Goal: Task Accomplishment & Management: Manage account settings

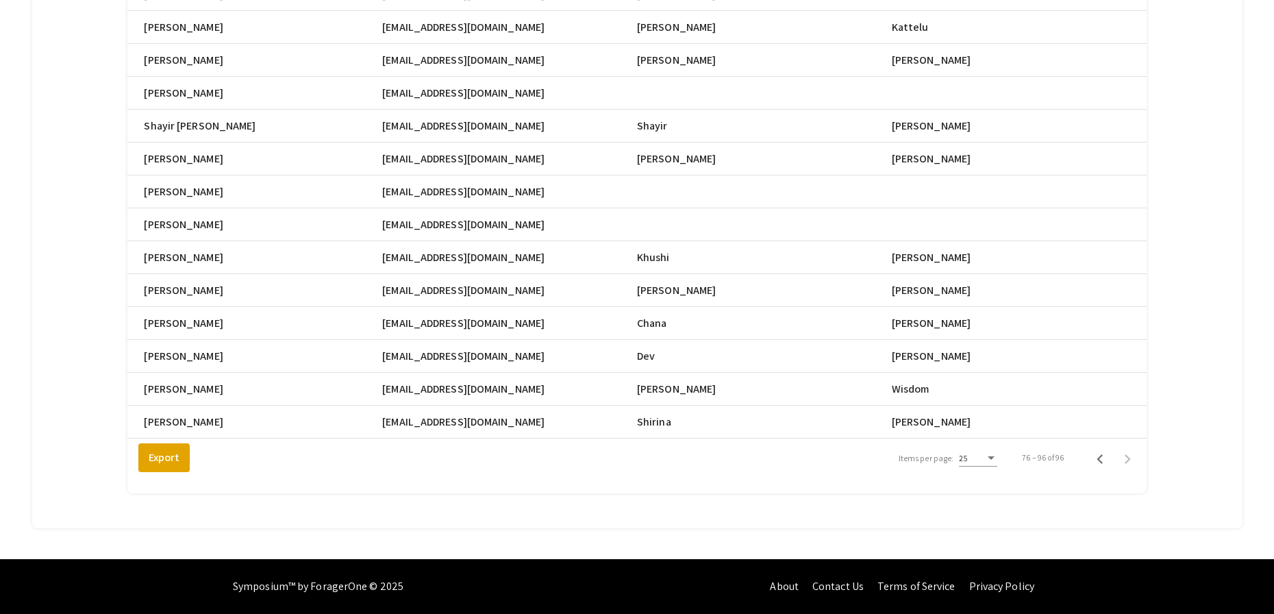
scroll to position [0, 600]
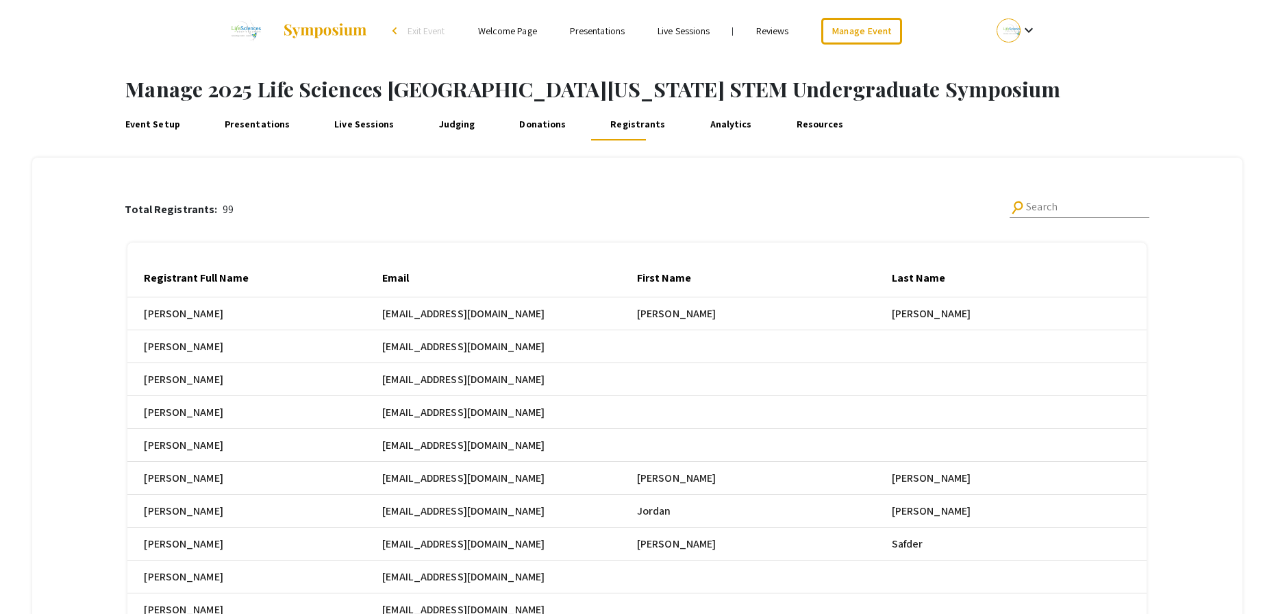
click at [1186, 374] on div "Total Registrants: 99 search Search Registrant Full Name Email First Name Last …" at bounding box center [637, 429] width 1172 height 542
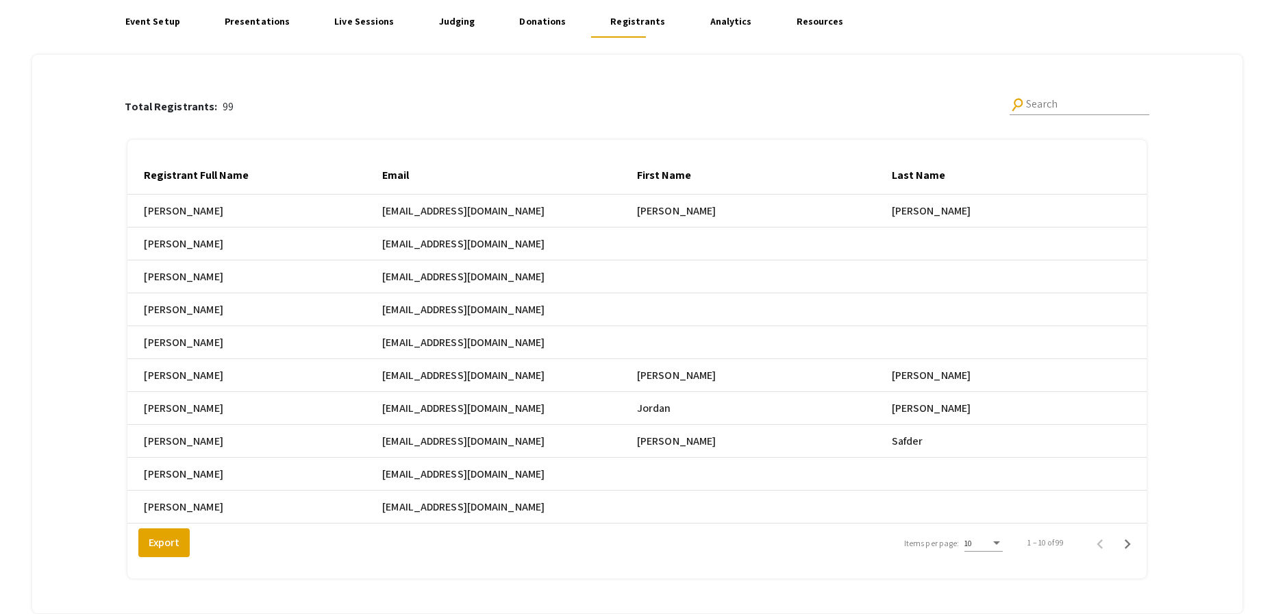
scroll to position [198, 0]
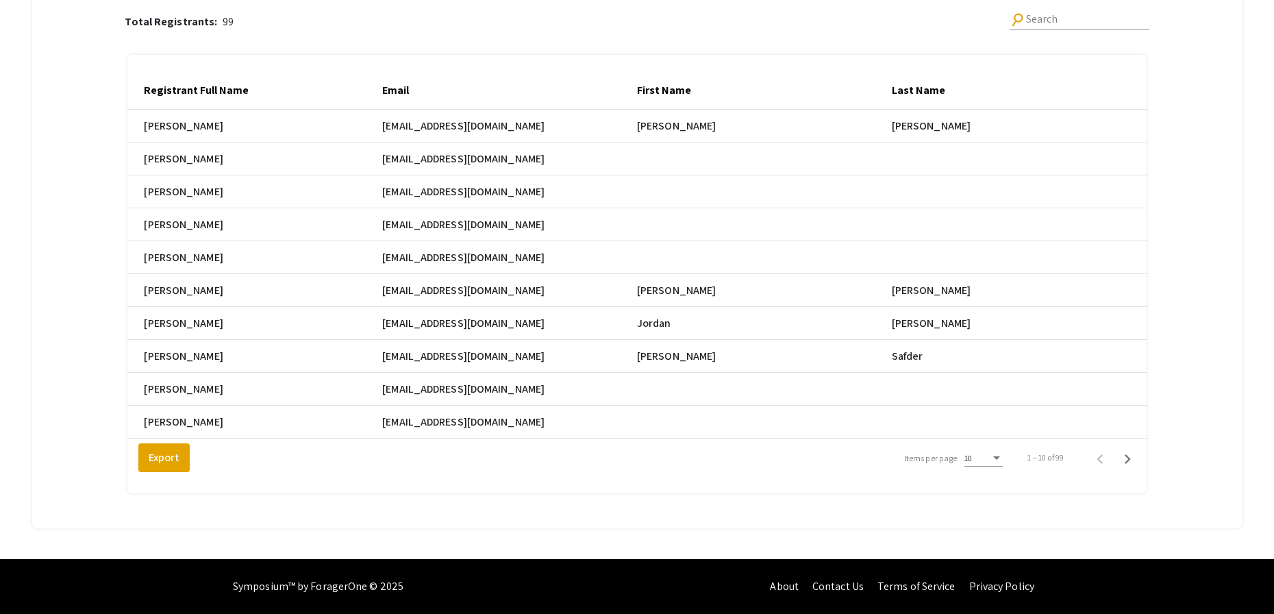
click at [1003, 462] on div "Items per page:" at bounding box center [996, 458] width 12 height 10
click at [1000, 484] on span "25" at bounding box center [992, 483] width 38 height 25
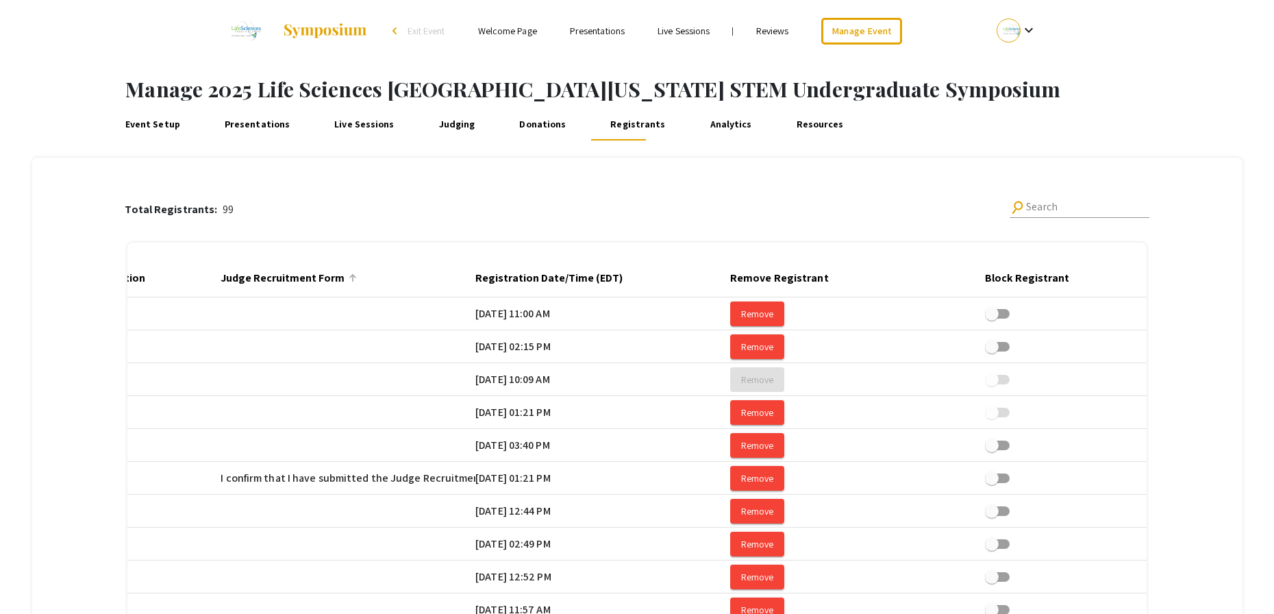
scroll to position [0, 2467]
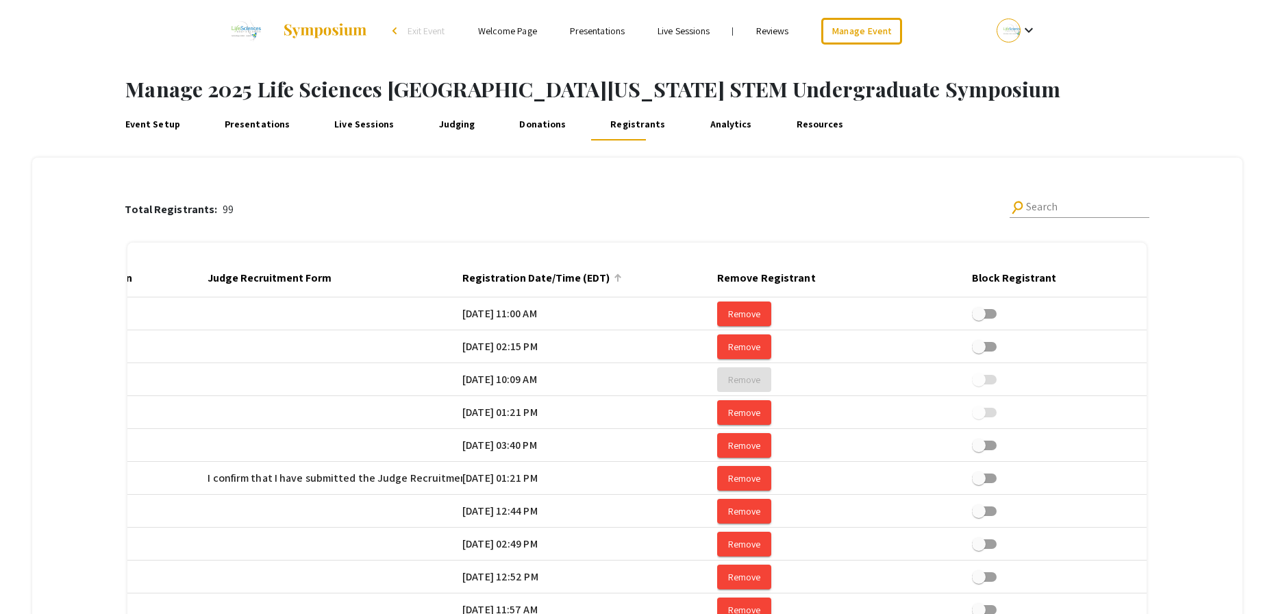
click at [619, 277] on div at bounding box center [616, 276] width 4 height 4
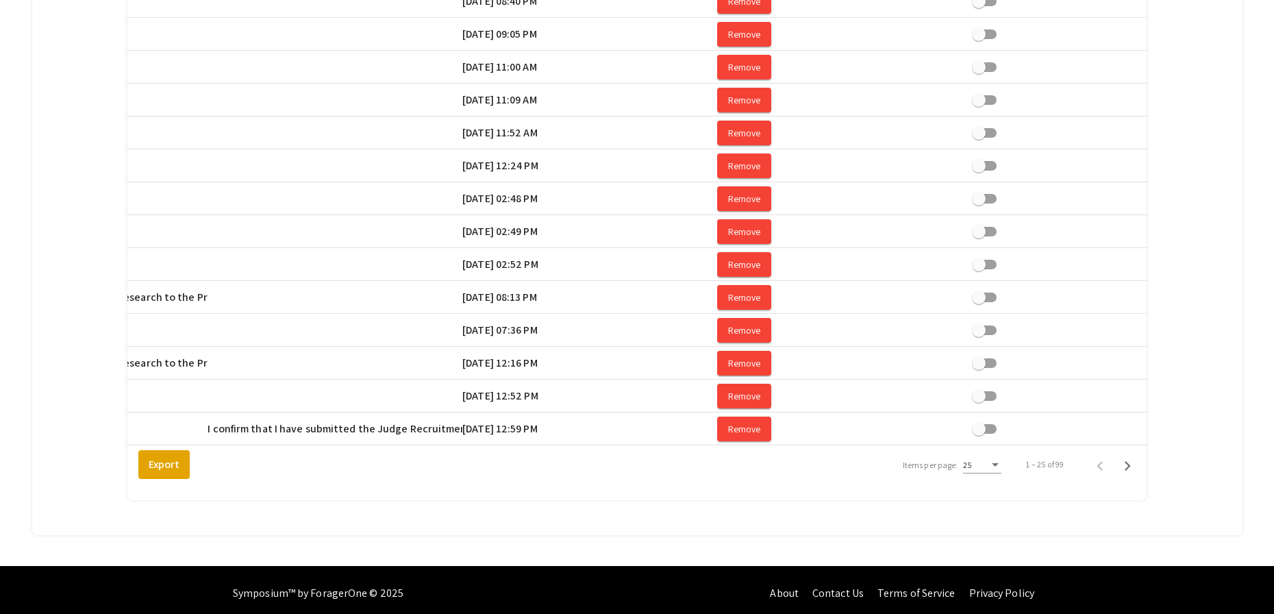
scroll to position [691, 0]
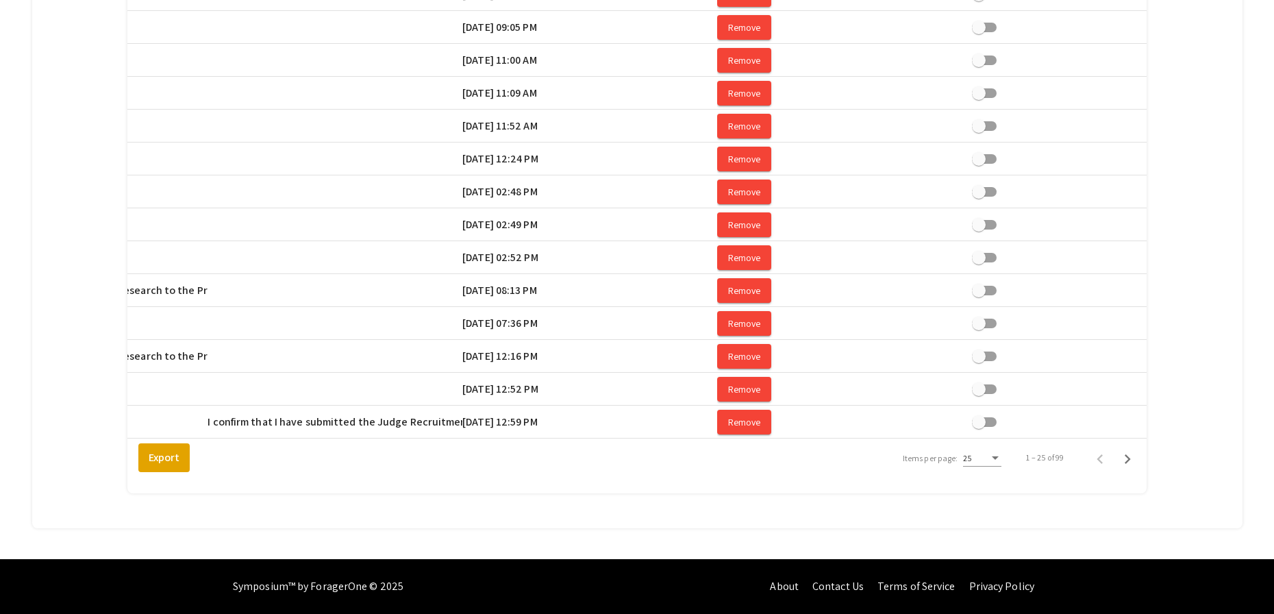
click at [989, 454] on div "25" at bounding box center [976, 458] width 26 height 10
click at [992, 454] on span "25" at bounding box center [992, 458] width 38 height 25
click at [1131, 458] on icon "Next page" at bounding box center [1128, 459] width 6 height 10
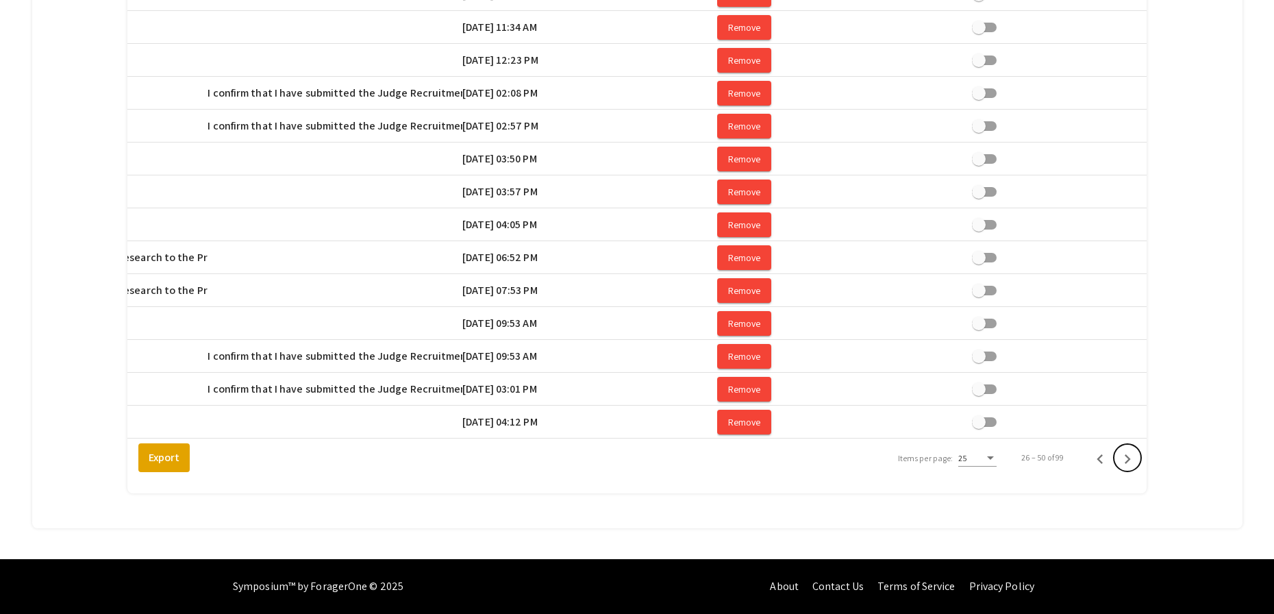
click at [1131, 458] on icon "Next page" at bounding box center [1128, 459] width 6 height 10
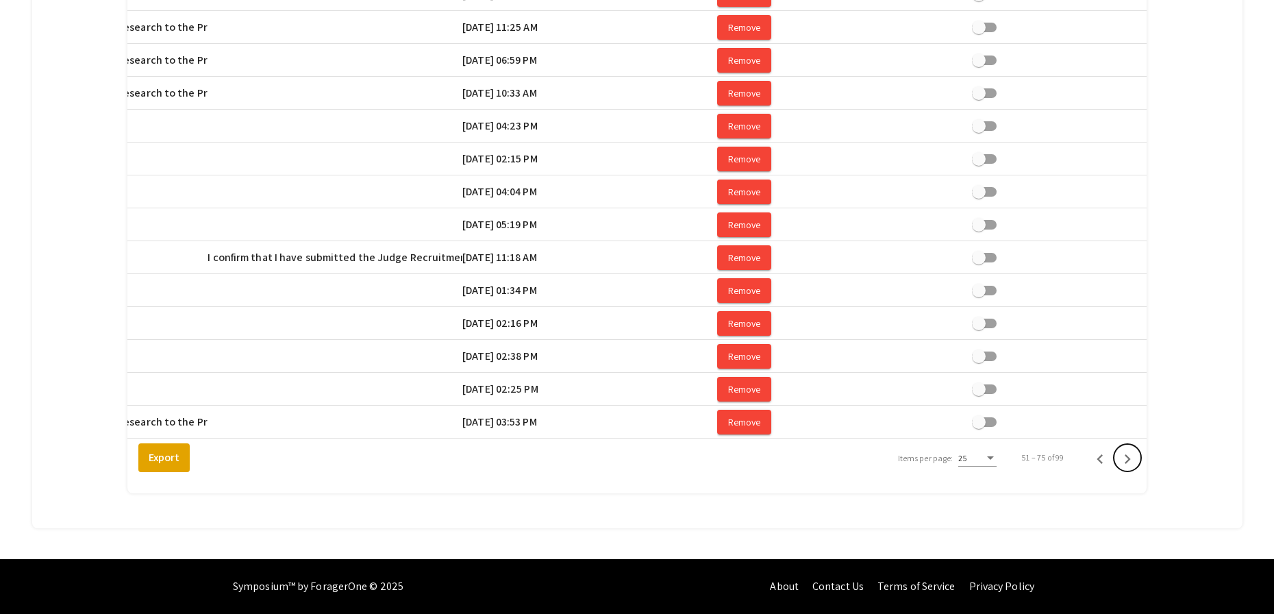
click at [1131, 458] on icon "Next page" at bounding box center [1128, 459] width 6 height 10
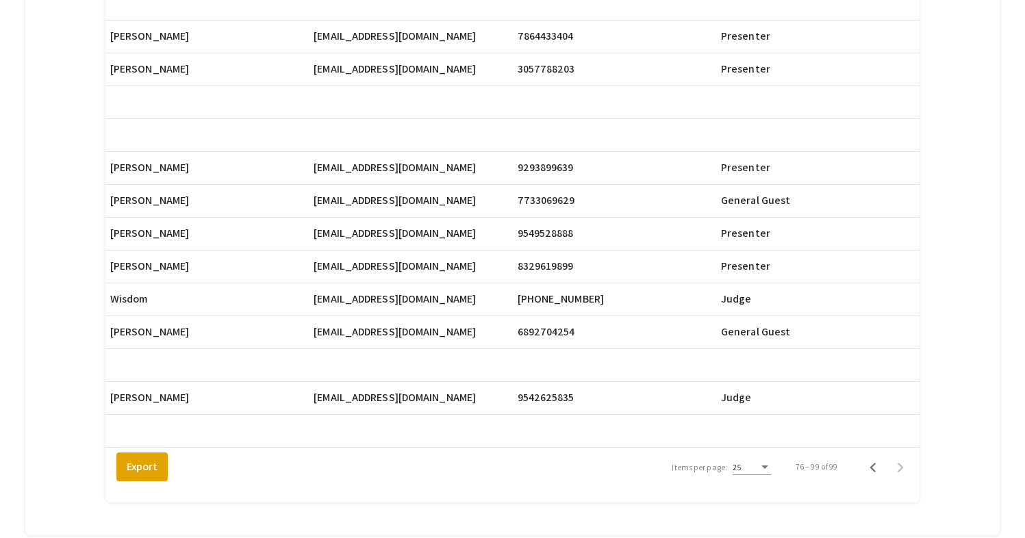
scroll to position [0, 606]
